Goal: Find specific page/section: Find specific page/section

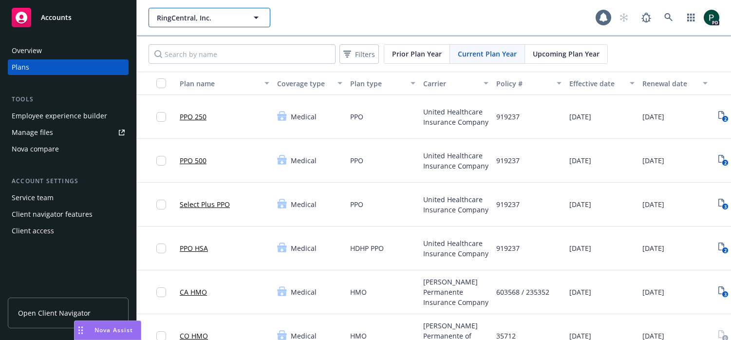
click at [222, 21] on div "RingCentral, Inc." at bounding box center [210, 17] width 122 height 19
drag, startPoint x: 413, startPoint y: 12, endPoint x: 344, endPoint y: 25, distance: 69.9
click at [413, 13] on div "RingCentral, Inc. RingCentral, Inc. RingCentral, Inc. Type Commercial FEIN 94-3…" at bounding box center [372, 17] width 447 height 19
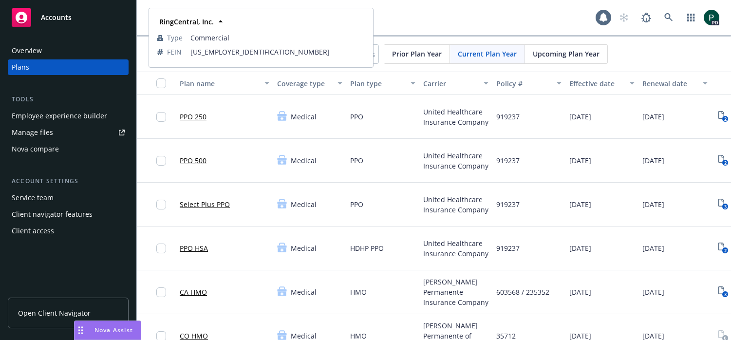
click at [47, 135] on div "Manage files" at bounding box center [32, 133] width 41 height 16
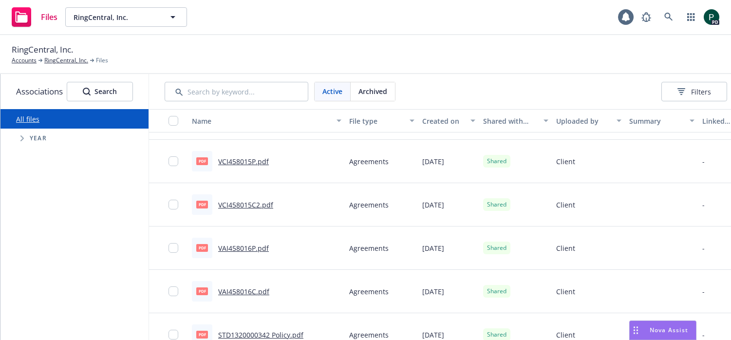
scroll to position [381, 0]
